Goal: Task Accomplishment & Management: Manage account settings

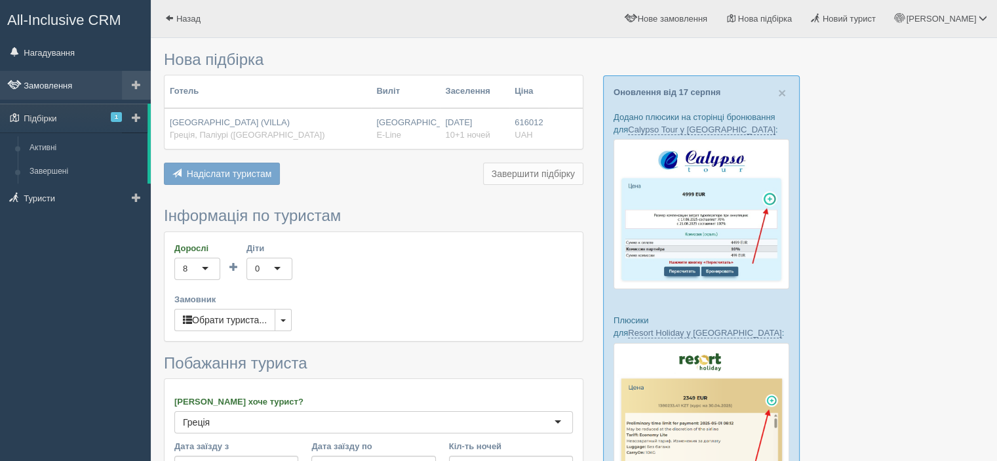
click at [66, 83] on link "Замовлення" at bounding box center [75, 85] width 151 height 29
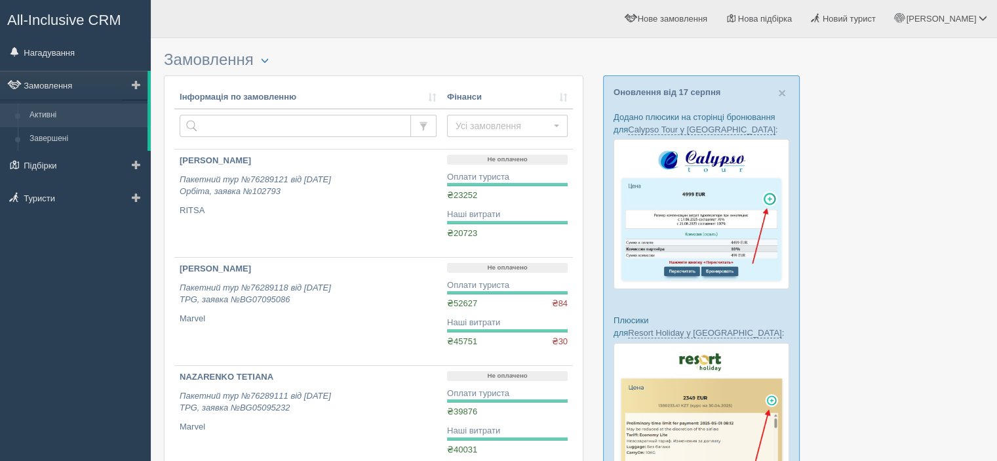
click at [89, 114] on link "Активні" at bounding box center [86, 116] width 124 height 24
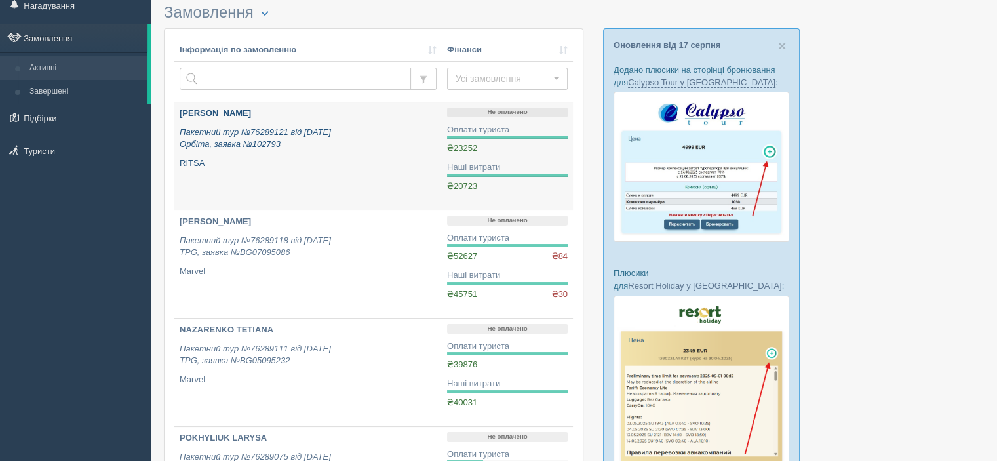
scroll to position [66, 0]
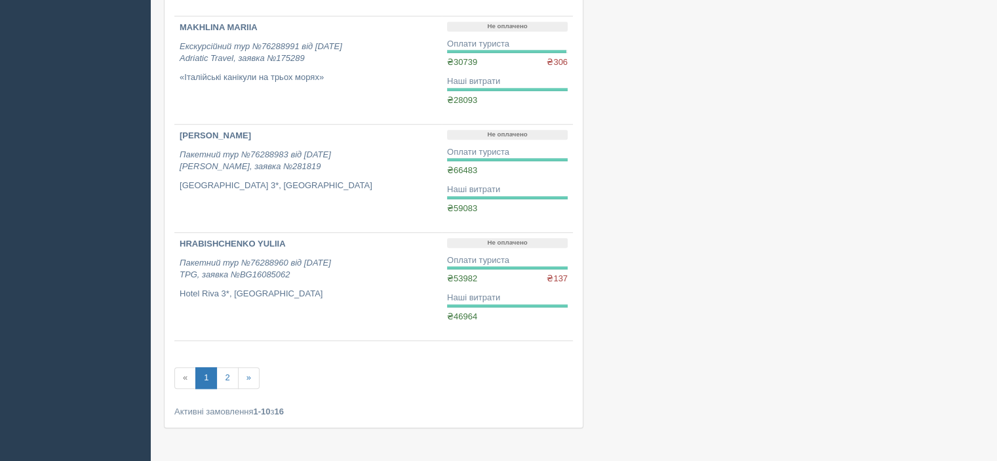
scroll to position [928, 0]
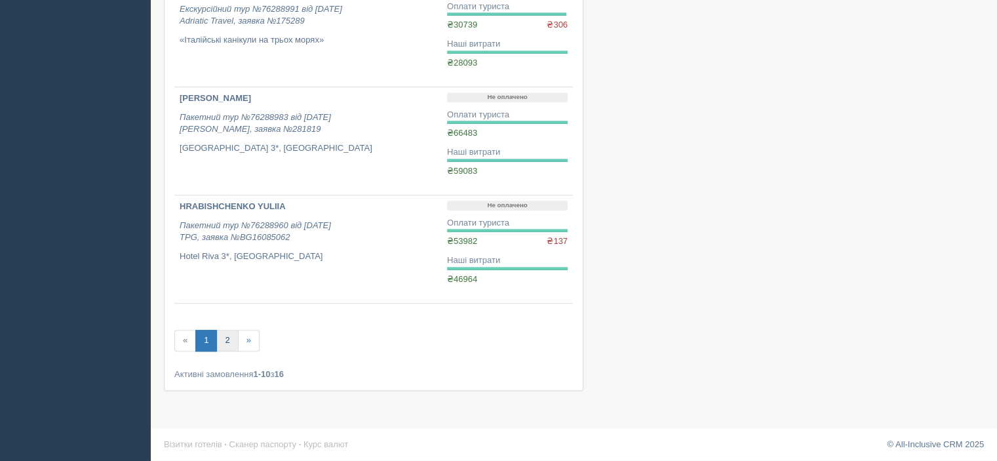
click at [228, 339] on link "2" at bounding box center [227, 341] width 22 height 22
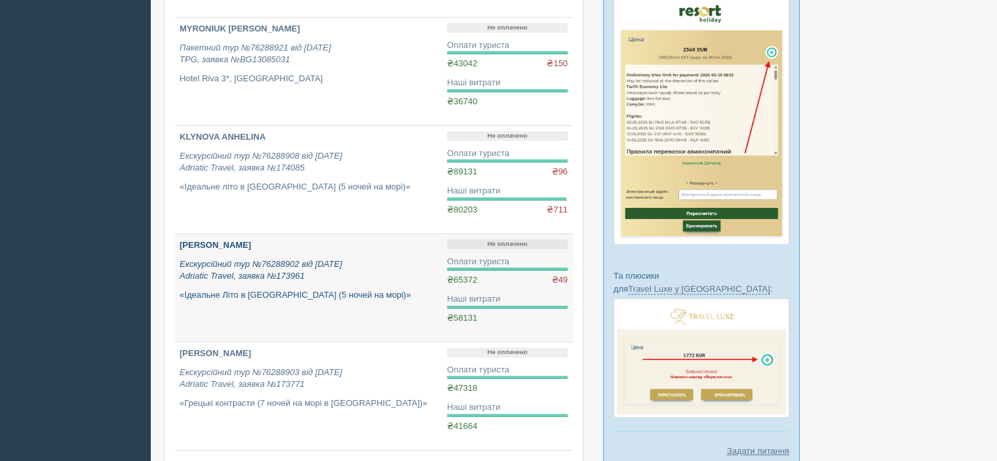
scroll to position [393, 0]
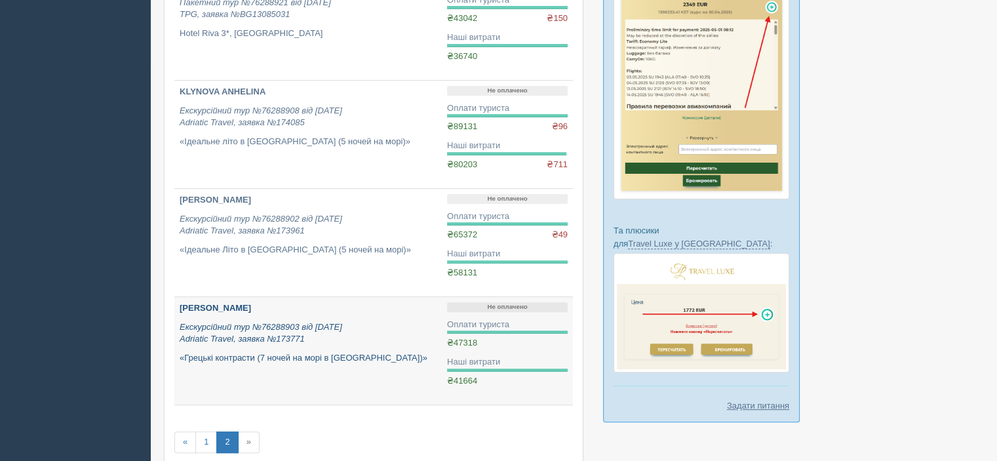
click at [239, 306] on b "[PERSON_NAME]" at bounding box center [215, 308] width 71 height 10
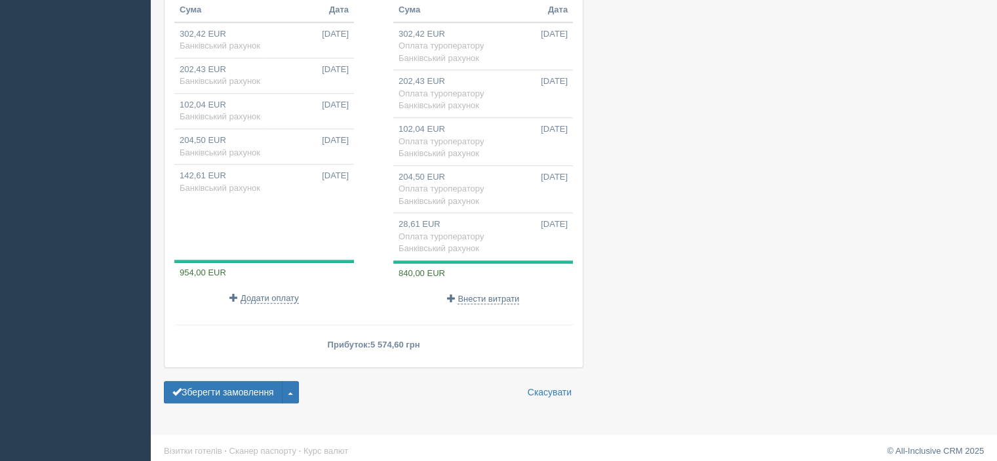
scroll to position [1129, 0]
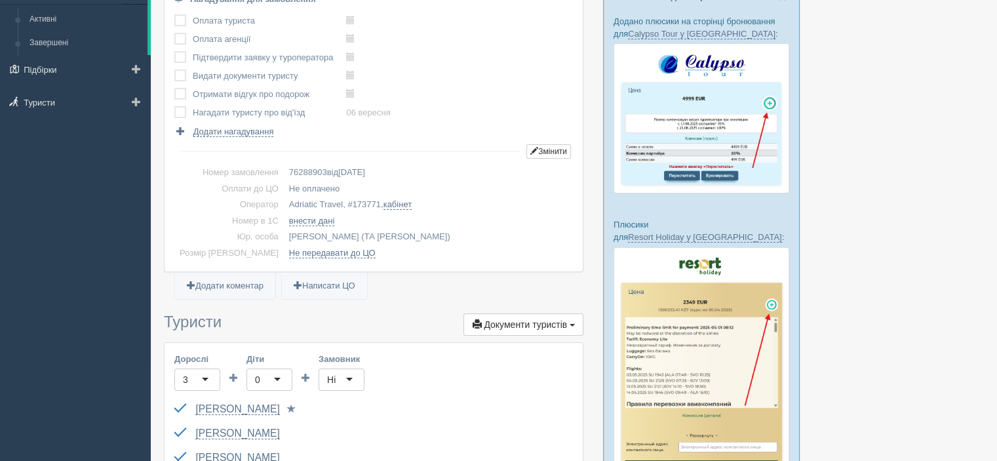
scroll to position [0, 0]
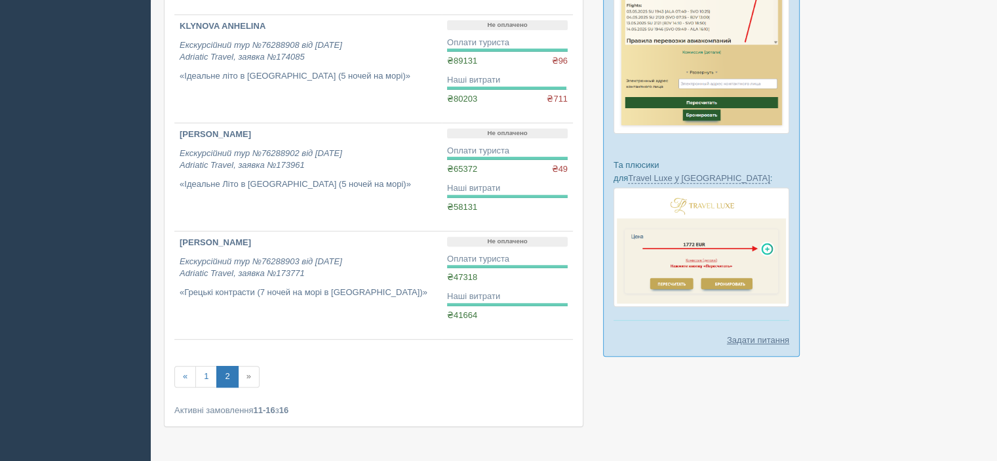
scroll to position [496, 0]
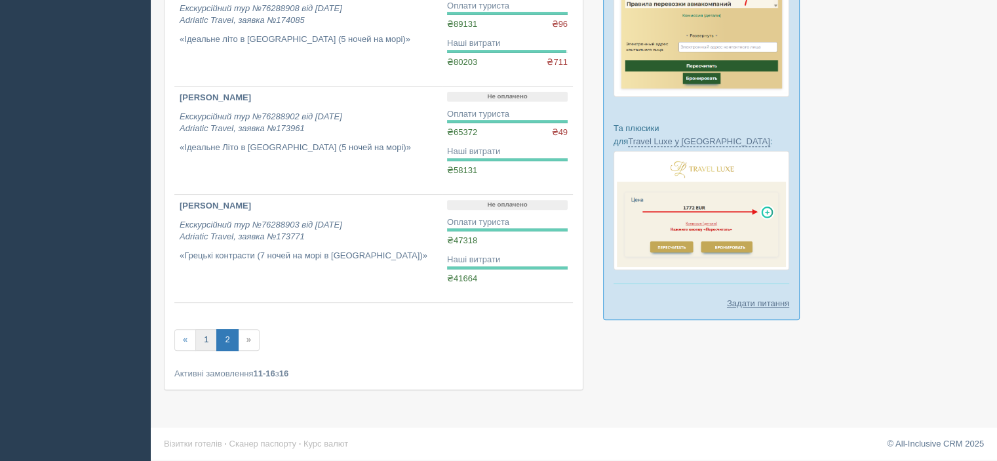
click at [203, 339] on link "1" at bounding box center [206, 340] width 22 height 22
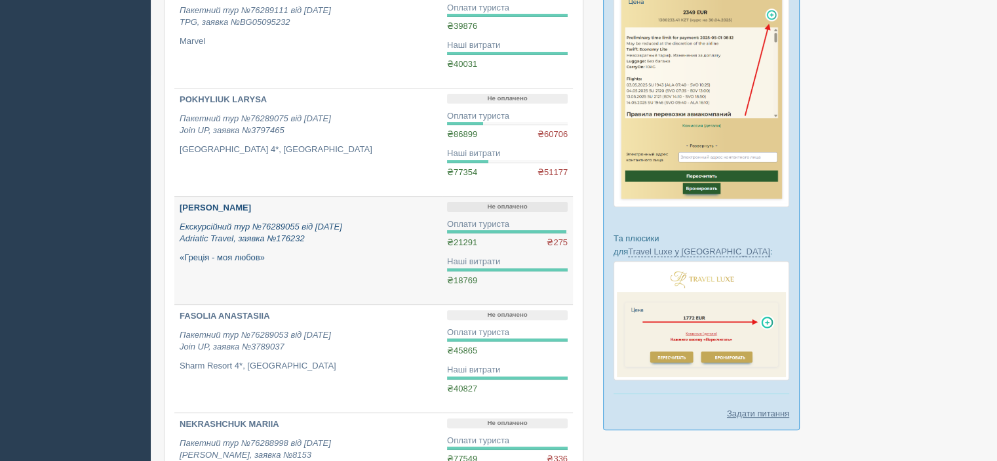
scroll to position [393, 0]
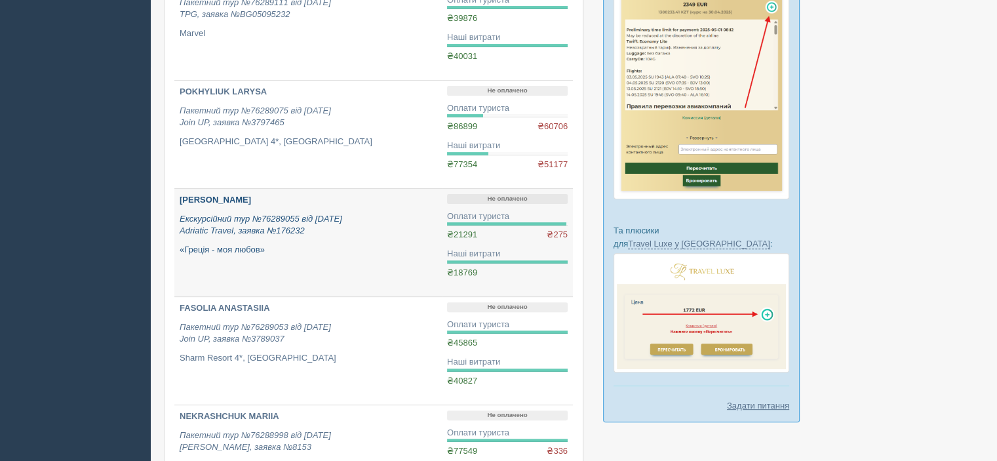
click at [315, 233] on p "Екскурсійний тур №76289055 від [DATE] Adriatic Travel, заявка №176232" at bounding box center [308, 225] width 257 height 24
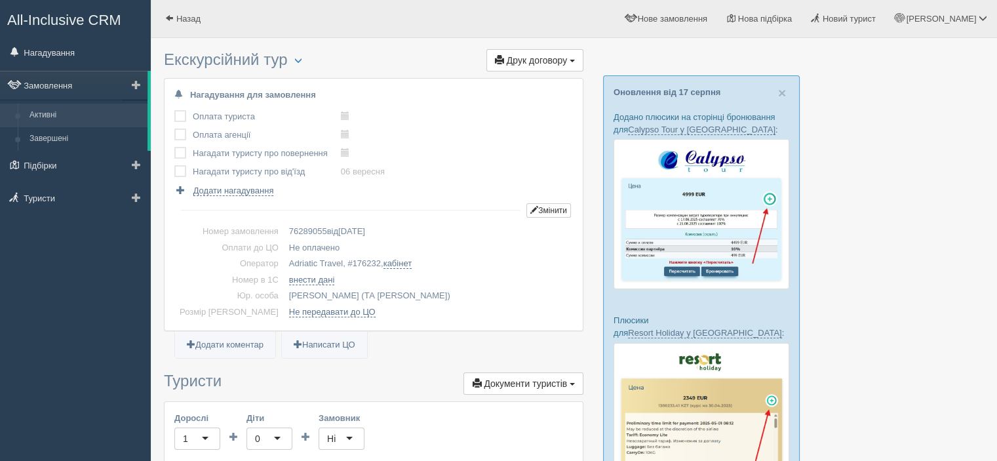
click at [82, 123] on link "Активні" at bounding box center [86, 116] width 124 height 24
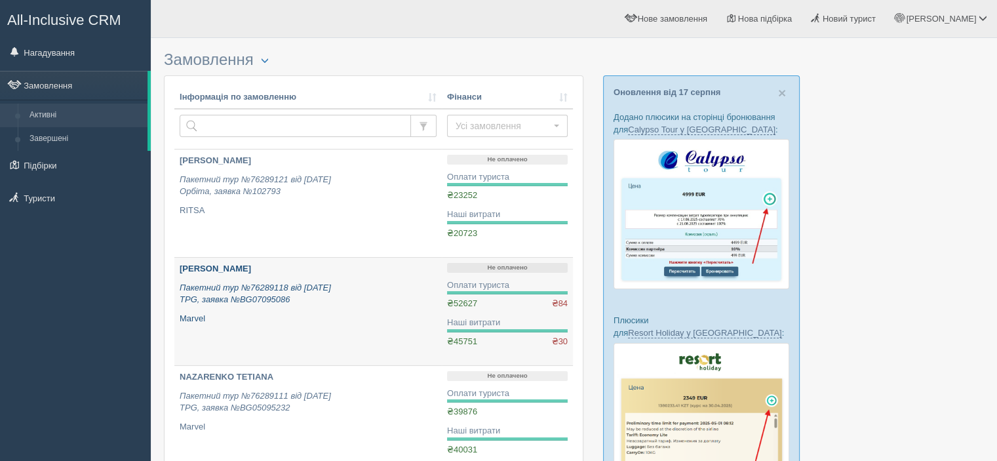
click at [275, 282] on p "Пакетний тур №76289118 від [DATE] TPG, заявка №BG07095086" at bounding box center [308, 294] width 257 height 24
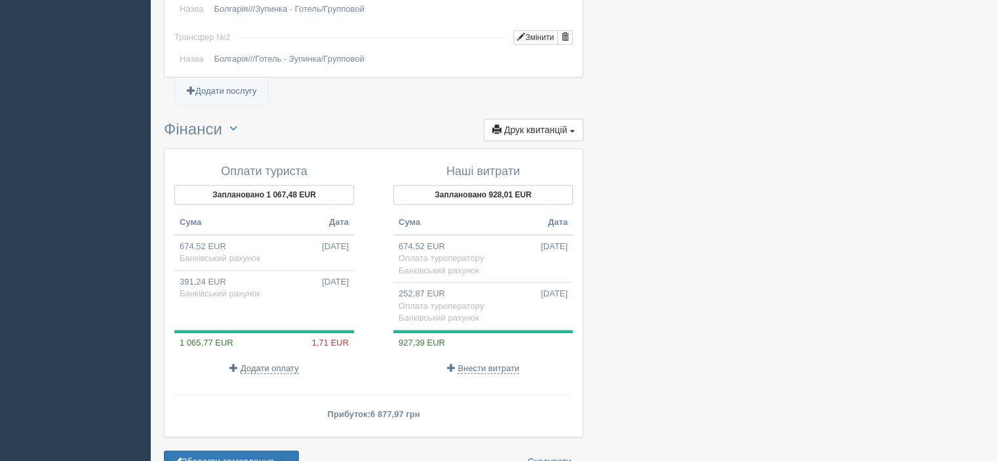
scroll to position [1437, 0]
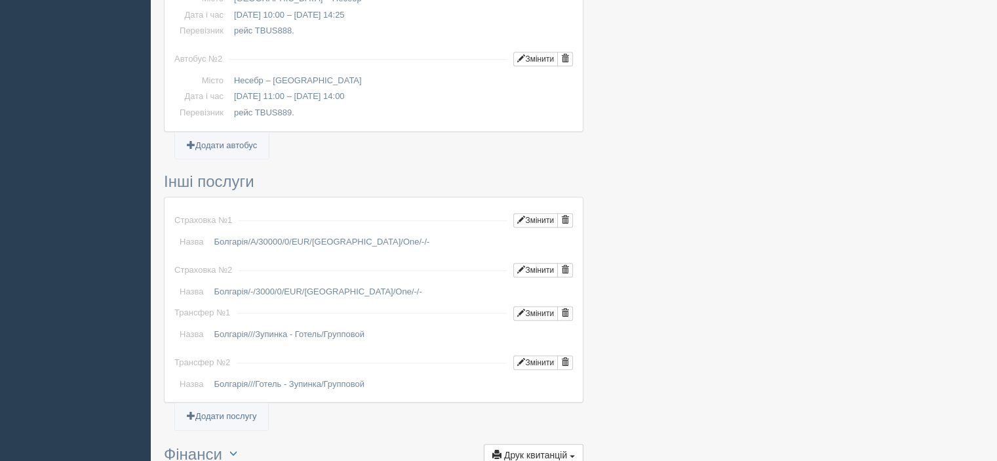
scroll to position [1044, 0]
